Goal: Find specific page/section: Find specific page/section

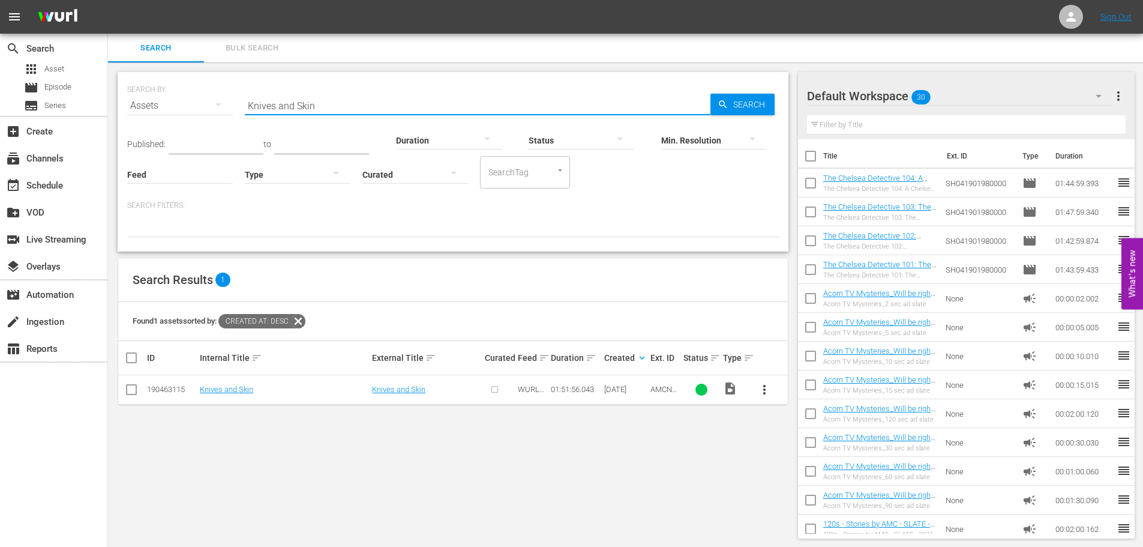
click at [380, 109] on input "Knives and Skin" at bounding box center [478, 105] width 466 height 29
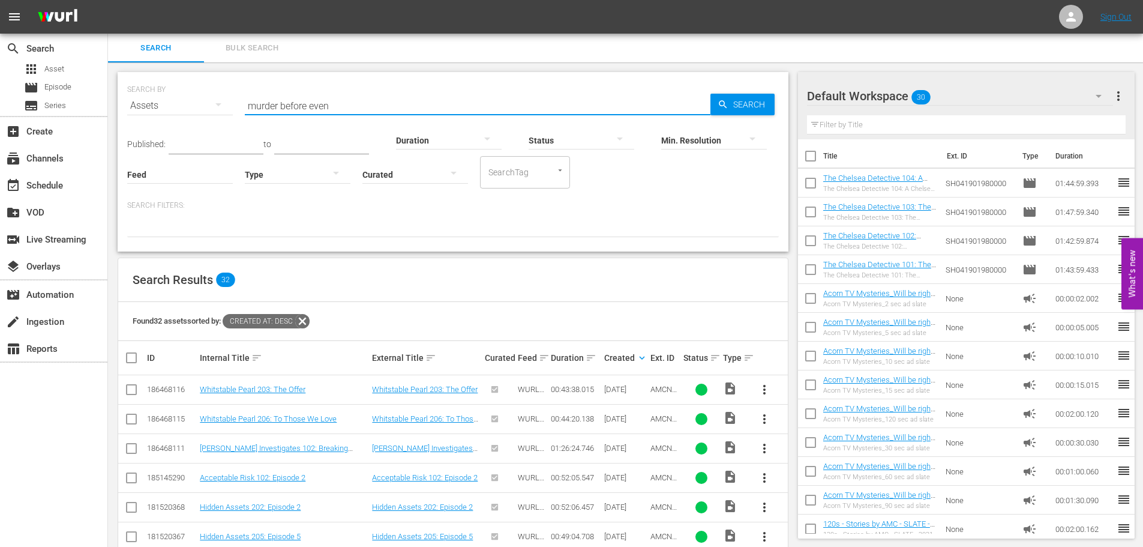
click at [380, 109] on input "murder before even" at bounding box center [478, 105] width 466 height 29
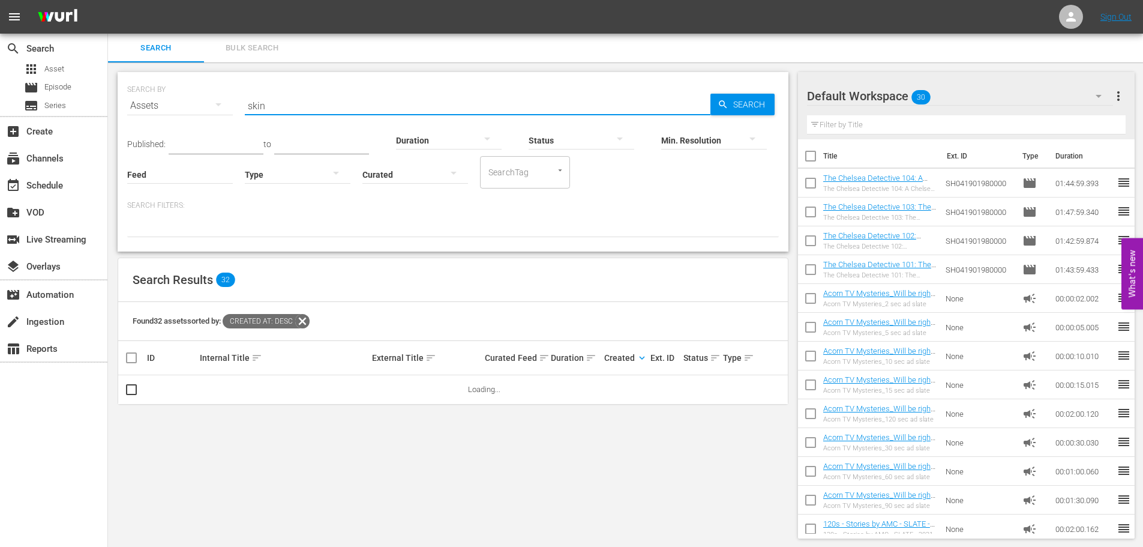
type input "Skinamarink"
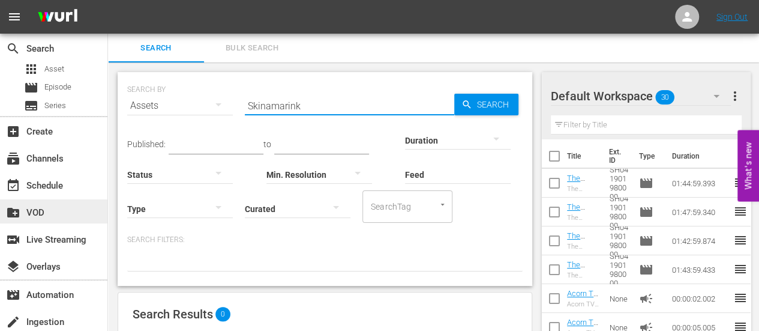
click at [38, 201] on div "create_new_folder VOD" at bounding box center [53, 211] width 107 height 24
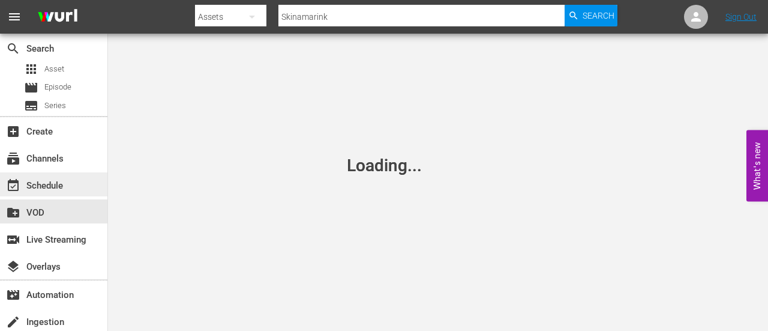
click at [40, 196] on div "event_available Schedule" at bounding box center [53, 184] width 107 height 24
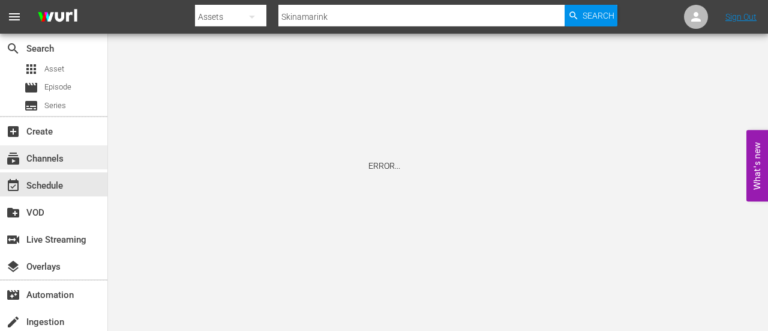
click at [44, 159] on div "subscriptions Channels" at bounding box center [33, 156] width 67 height 11
click at [51, 185] on div "event_available Schedule" at bounding box center [33, 183] width 67 height 11
